Goal: Task Accomplishment & Management: Use online tool/utility

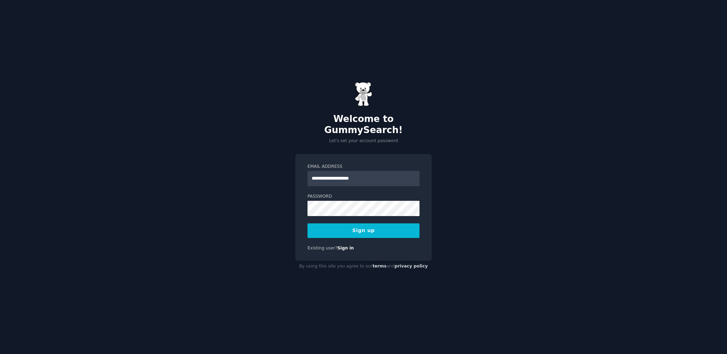
type input "**********"
click at [362, 224] on button "Sign up" at bounding box center [363, 231] width 112 height 15
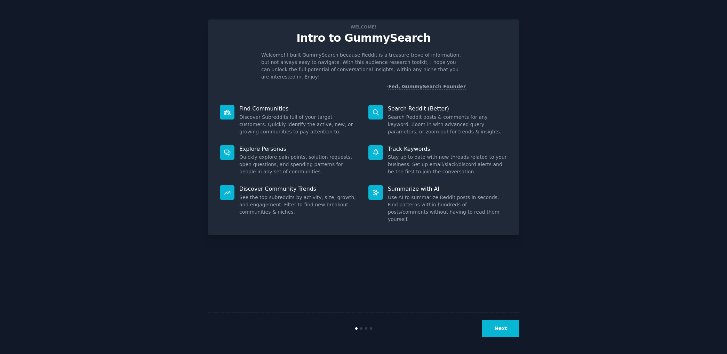
click at [501, 327] on button "Next" at bounding box center [500, 328] width 37 height 17
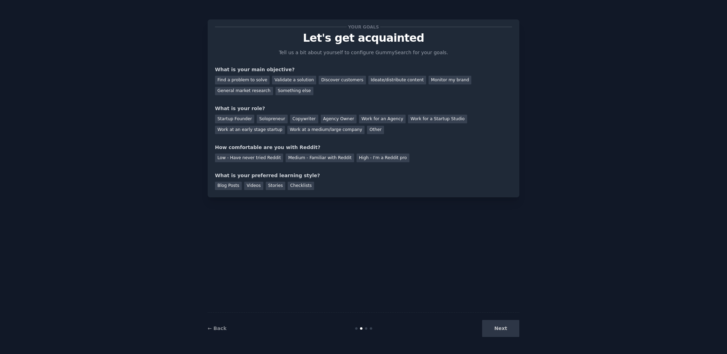
click at [501, 329] on div "Next" at bounding box center [467, 328] width 104 height 17
click at [273, 87] on div "General market research" at bounding box center [244, 91] width 58 height 9
click at [287, 130] on div "Work at a medium/large company" at bounding box center [325, 130] width 77 height 9
click at [383, 155] on div "High - I'm a Reddit pro" at bounding box center [383, 158] width 53 height 9
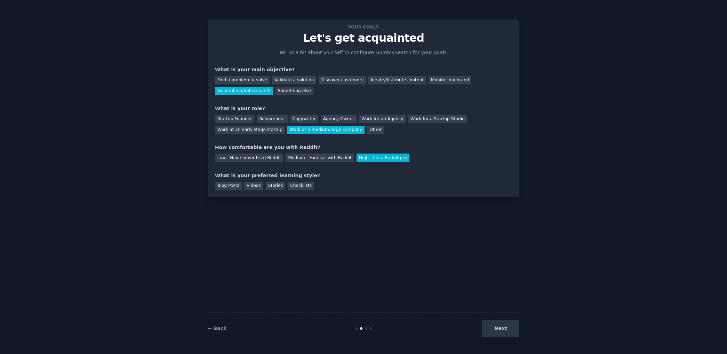
click at [274, 183] on div "Stories" at bounding box center [275, 186] width 19 height 9
click at [492, 323] on button "Next" at bounding box center [500, 328] width 37 height 17
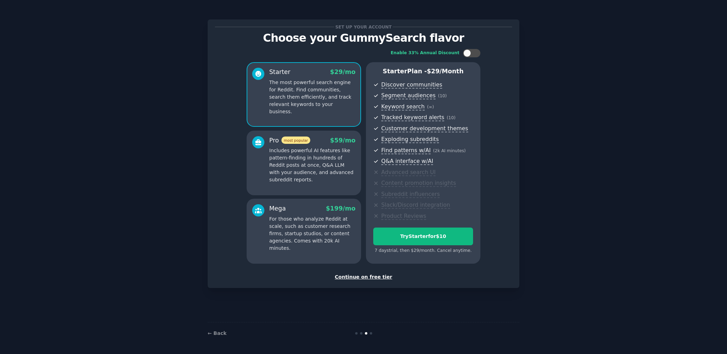
click at [354, 277] on div "Continue on free tier" at bounding box center [363, 277] width 297 height 7
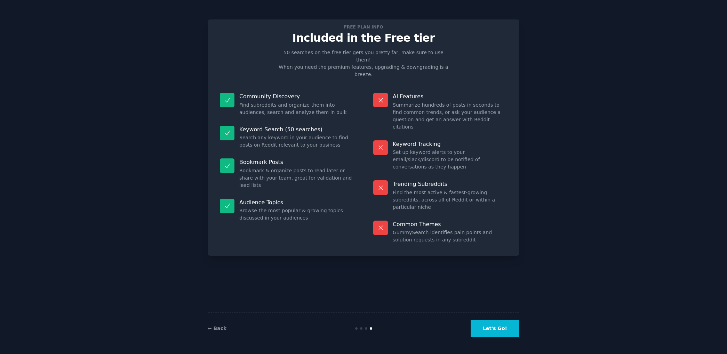
click at [499, 324] on button "Let's Go!" at bounding box center [495, 328] width 49 height 17
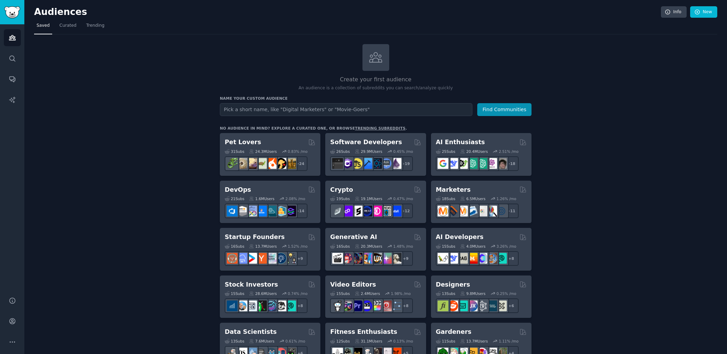
click at [353, 112] on input "text" at bounding box center [346, 109] width 253 height 13
type input "wealthsimple"
click at [505, 105] on button "Find Communities" at bounding box center [504, 109] width 54 height 13
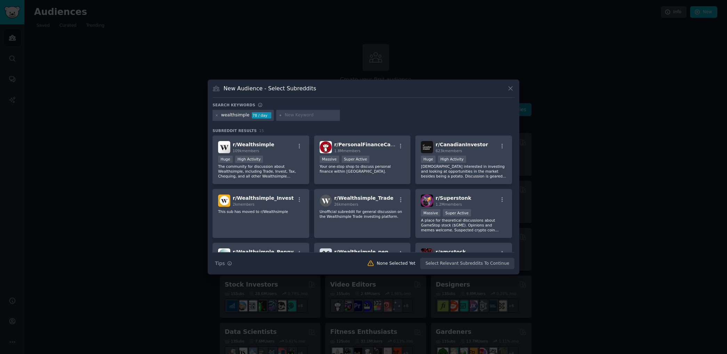
click at [238, 153] on span "109k members" at bounding box center [246, 151] width 26 height 4
click at [281, 152] on div "r/ Wealthsimple 109k members" at bounding box center [261, 147] width 86 height 12
click at [298, 143] on div "r/ Wealthsimple 109k members" at bounding box center [261, 147] width 86 height 12
click at [300, 146] on icon "button" at bounding box center [299, 146] width 6 height 6
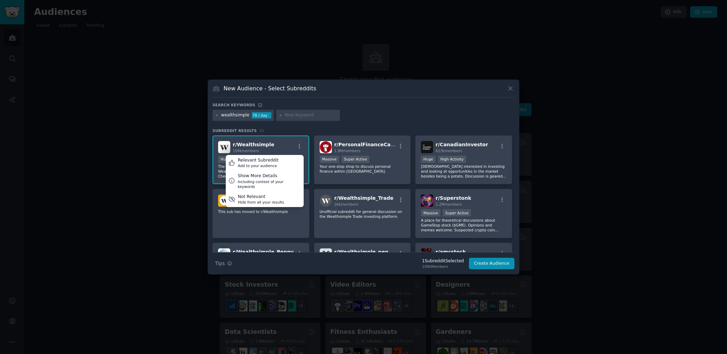
click at [285, 174] on div "Show More Details" at bounding box center [269, 176] width 63 height 6
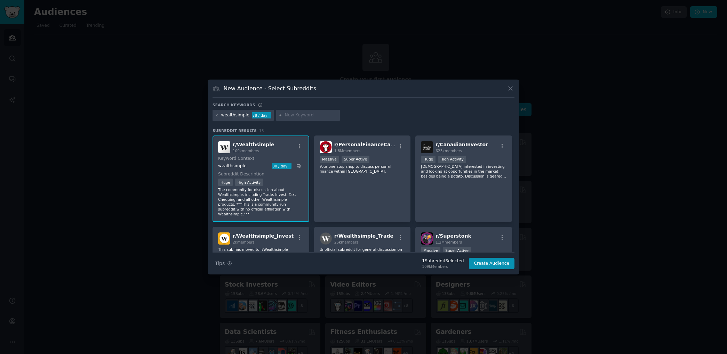
click at [274, 166] on div "30 / day" at bounding box center [281, 166] width 19 height 6
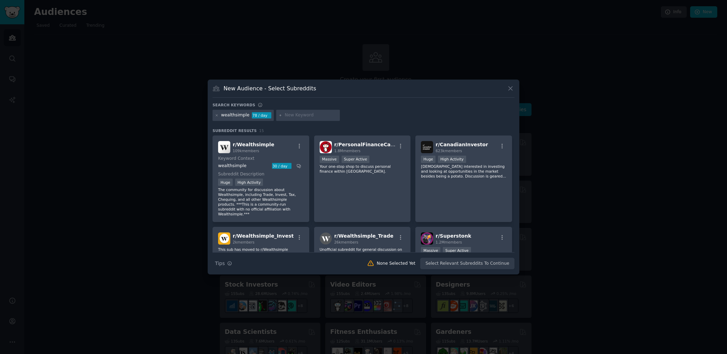
click at [280, 178] on div "Subreddit Description >= 80th percentile for submissions / day Huge High Activi…" at bounding box center [261, 193] width 86 height 45
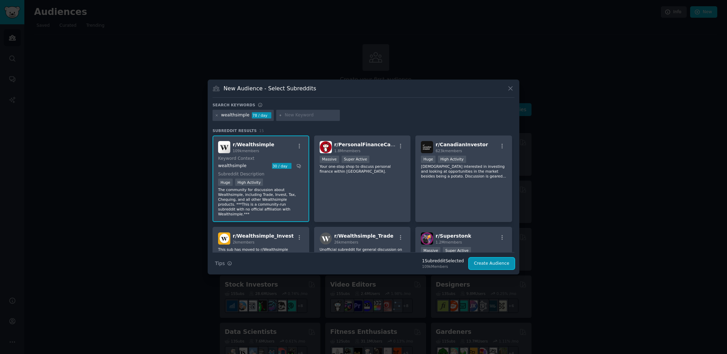
click at [501, 264] on button "Create Audience" at bounding box center [492, 264] width 46 height 12
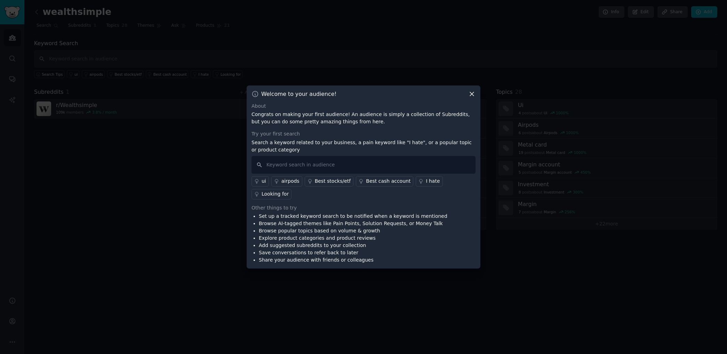
click at [471, 98] on icon at bounding box center [471, 93] width 7 height 7
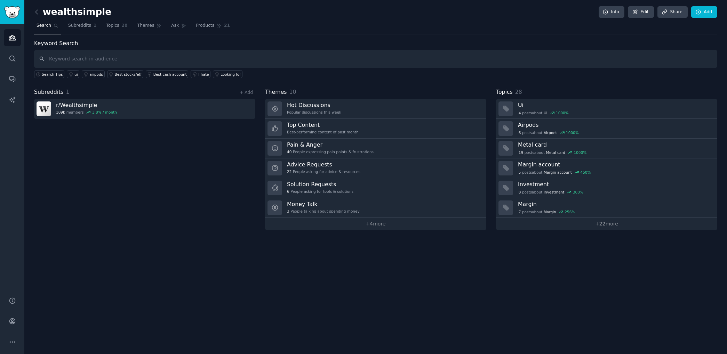
click at [141, 114] on link "r/ Wealthsimple 109k members 3.8 % / month" at bounding box center [144, 109] width 221 height 20
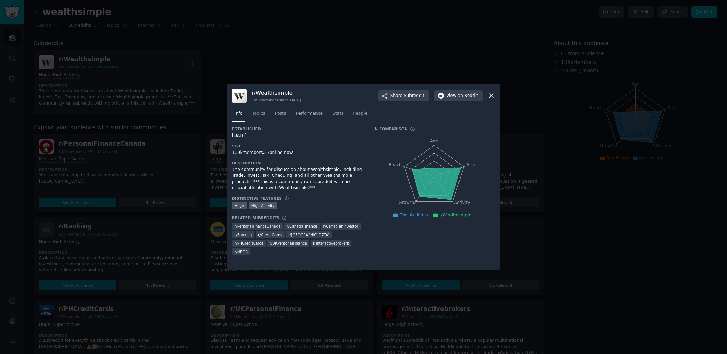
click at [260, 115] on span "Topics" at bounding box center [258, 114] width 13 height 6
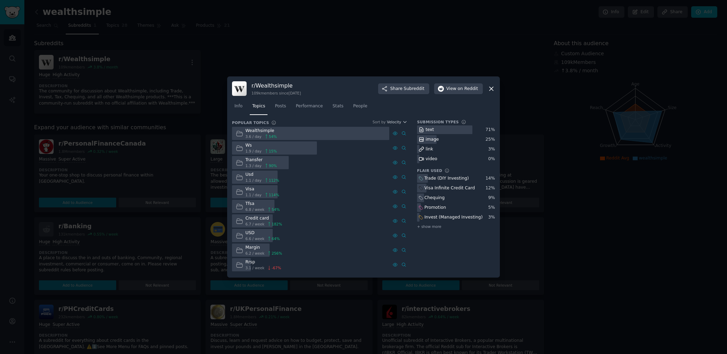
click at [284, 109] on link "Posts" at bounding box center [280, 108] width 16 height 14
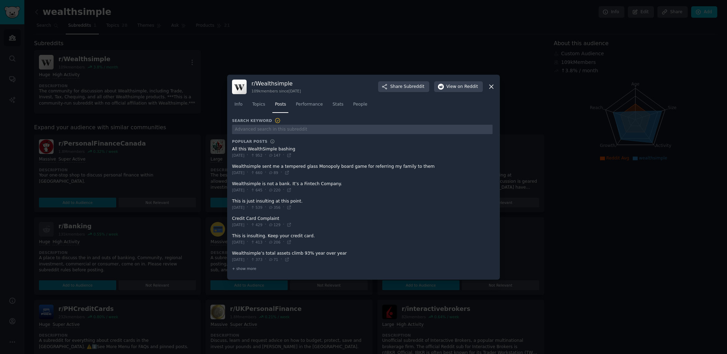
click at [311, 107] on span "Performance" at bounding box center [309, 105] width 27 height 6
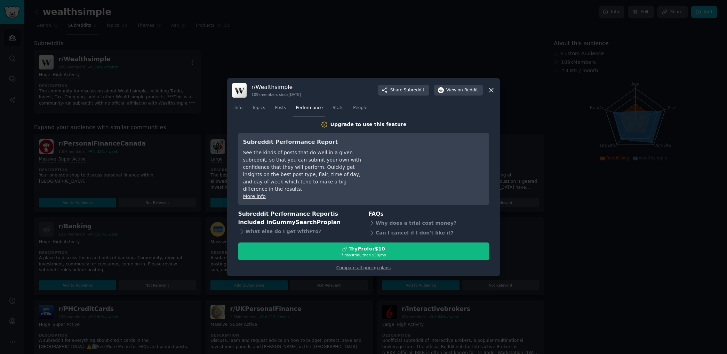
click at [330, 112] on link "Stats" at bounding box center [338, 110] width 16 height 14
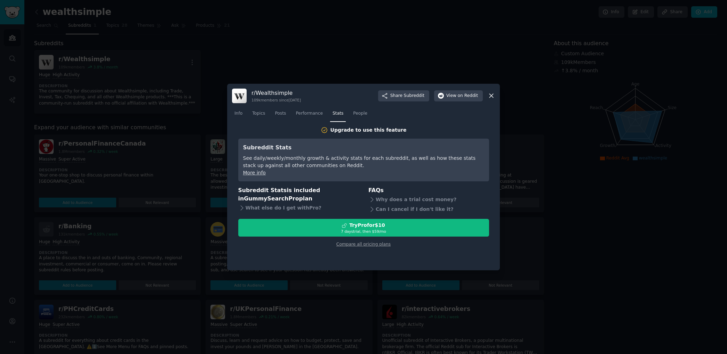
click at [353, 112] on span "People" at bounding box center [360, 114] width 14 height 6
click at [338, 116] on link "Stats" at bounding box center [338, 115] width 16 height 14
click at [242, 114] on span "Info" at bounding box center [238, 114] width 8 height 6
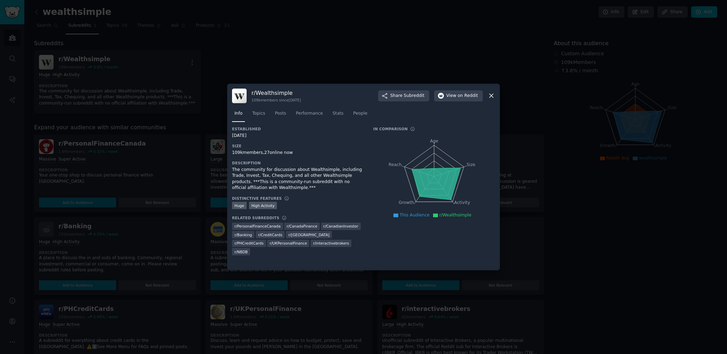
click at [491, 96] on icon at bounding box center [491, 95] width 7 height 7
